Goal: Find specific page/section: Find specific page/section

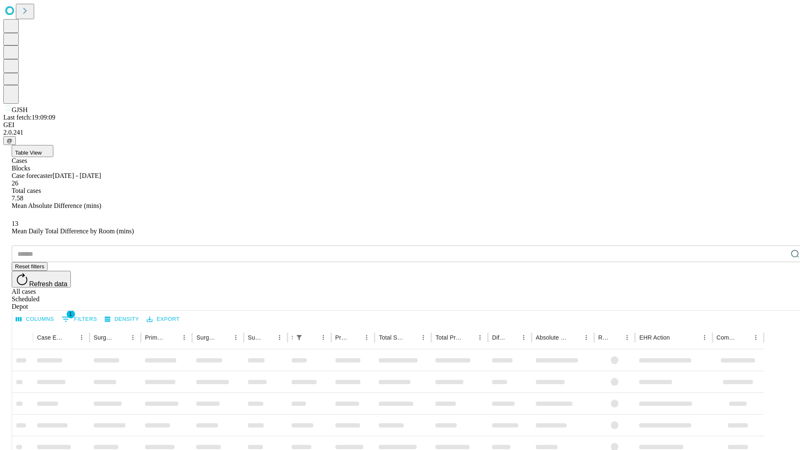
click at [779, 303] on div "Depot" at bounding box center [409, 307] width 794 height 8
